Goal: Task Accomplishment & Management: Use online tool/utility

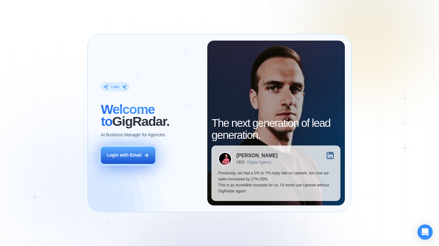
click at [135, 156] on div "Login with Email" at bounding box center [124, 155] width 35 height 6
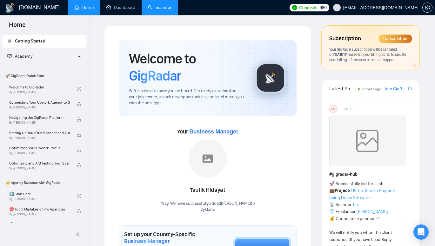
click at [156, 5] on link "Scanner" at bounding box center [159, 7] width 23 height 5
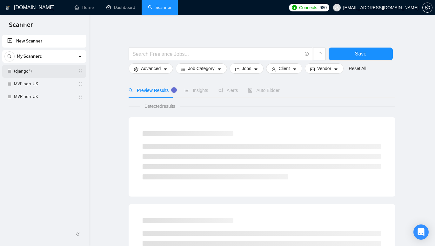
click at [39, 74] on link "(django*)" at bounding box center [44, 71] width 60 height 13
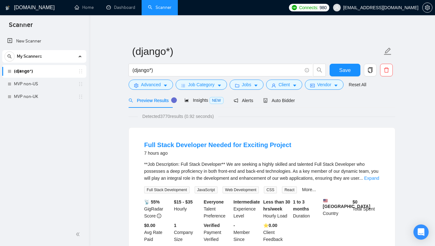
click at [295, 97] on div "Preview Results Insights NEW Alerts Auto Bidder" at bounding box center [261, 100] width 266 height 15
click at [279, 98] on span "Auto Bidder" at bounding box center [278, 100] width 31 height 5
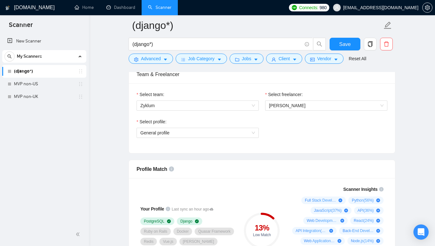
scroll to position [325, 0]
click at [244, 108] on span "Zyklum" at bounding box center [197, 106] width 115 height 10
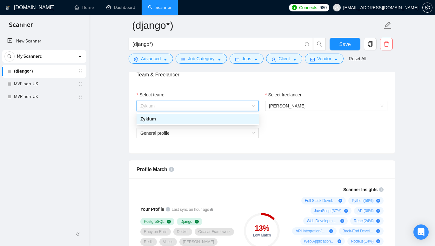
click at [199, 119] on div "Zyklum" at bounding box center [197, 118] width 115 height 7
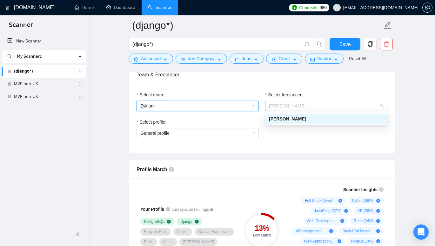
click at [292, 110] on span "[PERSON_NAME]" at bounding box center [326, 106] width 115 height 10
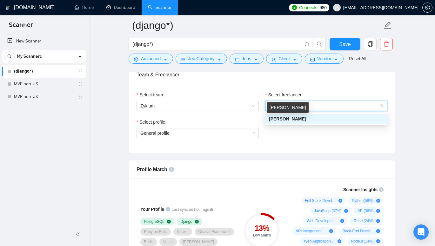
click at [285, 118] on span "[PERSON_NAME]" at bounding box center [287, 118] width 37 height 5
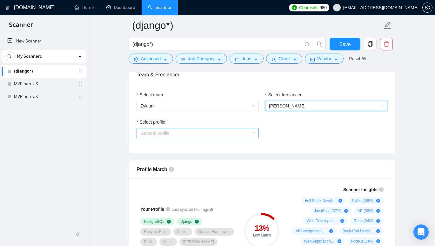
click at [229, 134] on span "General profile" at bounding box center [197, 133] width 115 height 10
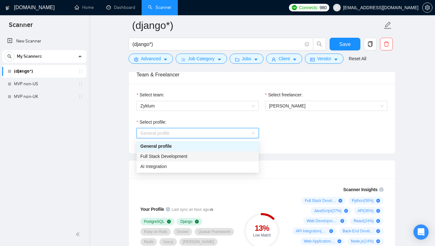
click at [202, 154] on div "Full Stack Development" at bounding box center [197, 156] width 115 height 7
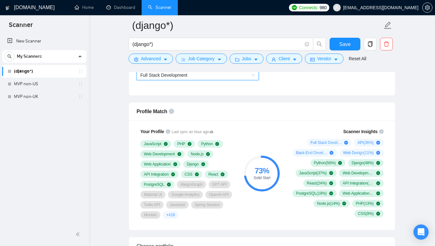
scroll to position [383, 0]
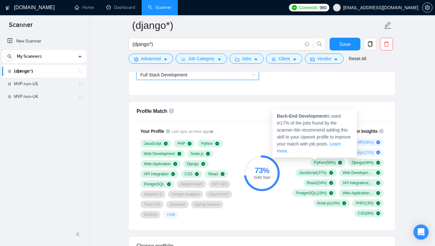
click at [332, 152] on icon "plus-circle" at bounding box center [331, 153] width 4 height 4
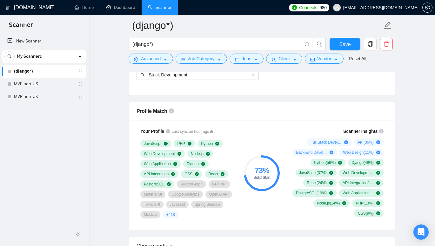
click at [389, 155] on div "Scanner Insights Full Stack Development ( 74 %) API ( 36 %) Back-End Developmen…" at bounding box center [336, 173] width 107 height 98
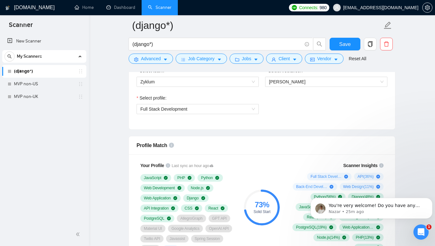
scroll to position [0, 0]
click at [380, 208] on p "You're very welcome! Do you have any other questions I can help with? 😊" at bounding box center [376, 206] width 96 height 6
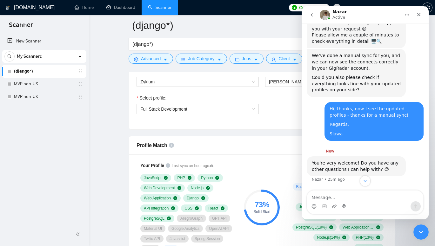
scroll to position [332, 0]
click at [362, 198] on textarea "Message…" at bounding box center [365, 196] width 116 height 11
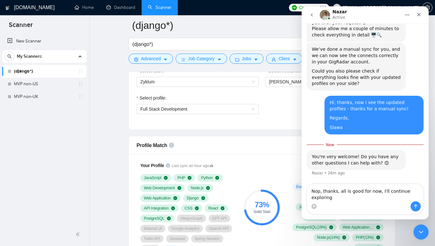
type textarea "Nop, thanks, all is good for now, I'll continue exploring"
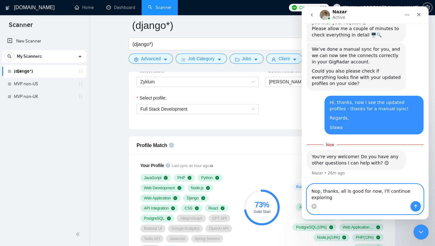
click at [418, 207] on button "Send a message…" at bounding box center [415, 206] width 10 height 10
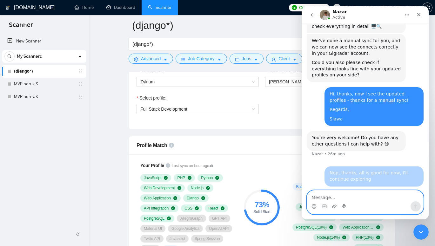
scroll to position [346, 0]
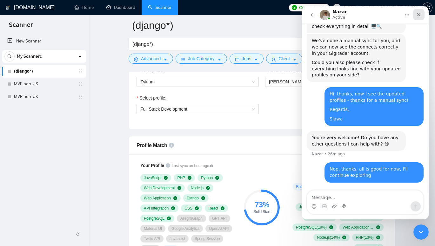
click at [417, 16] on icon "Close" at bounding box center [418, 14] width 3 height 3
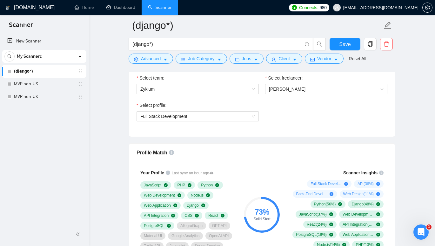
scroll to position [341, 0]
